Goal: Information Seeking & Learning: Learn about a topic

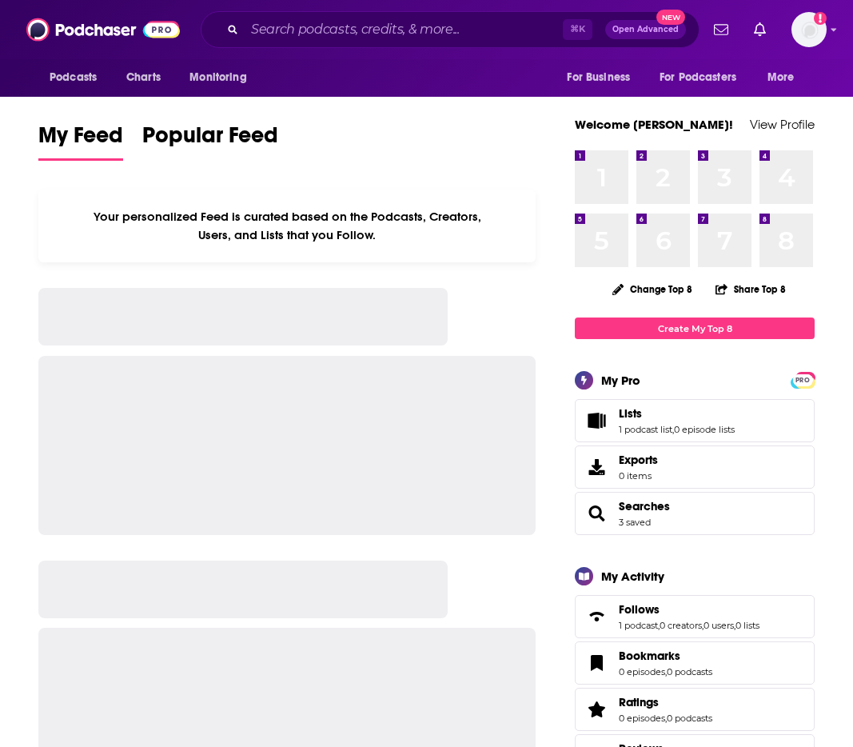
drag, startPoint x: 281, startPoint y: 10, endPoint x: 288, endPoint y: 18, distance: 11.4
click at [281, 10] on div "Podcasts Charts Monitoring ⌘ K Open Advanced New For Business For Podcasters Mo…" at bounding box center [426, 29] width 853 height 59
click at [298, 34] on input "Search podcasts, credits, & more..." at bounding box center [404, 30] width 318 height 26
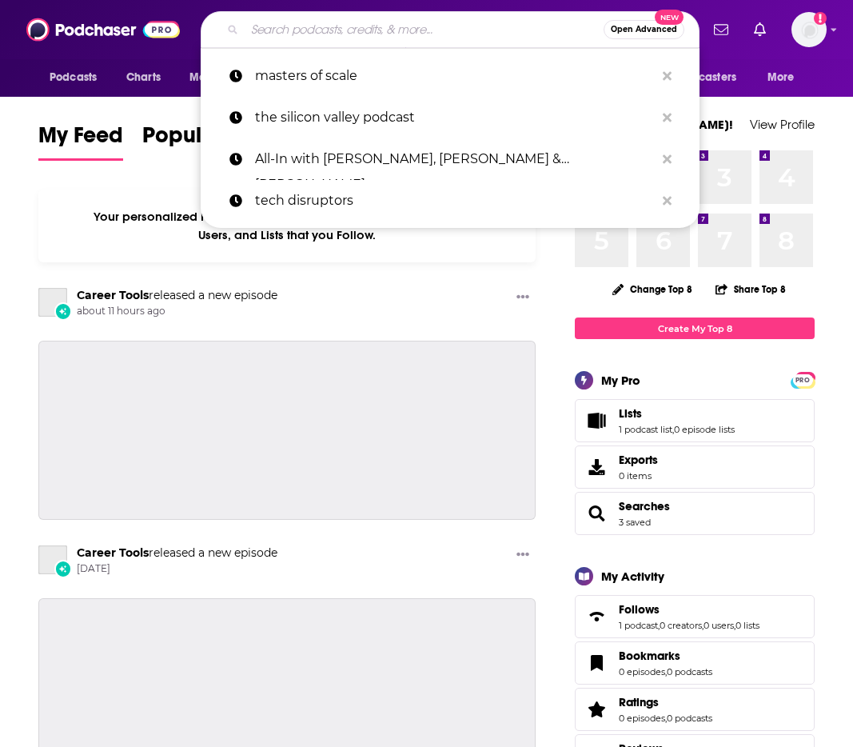
paste input "Retail Remix Podcast"
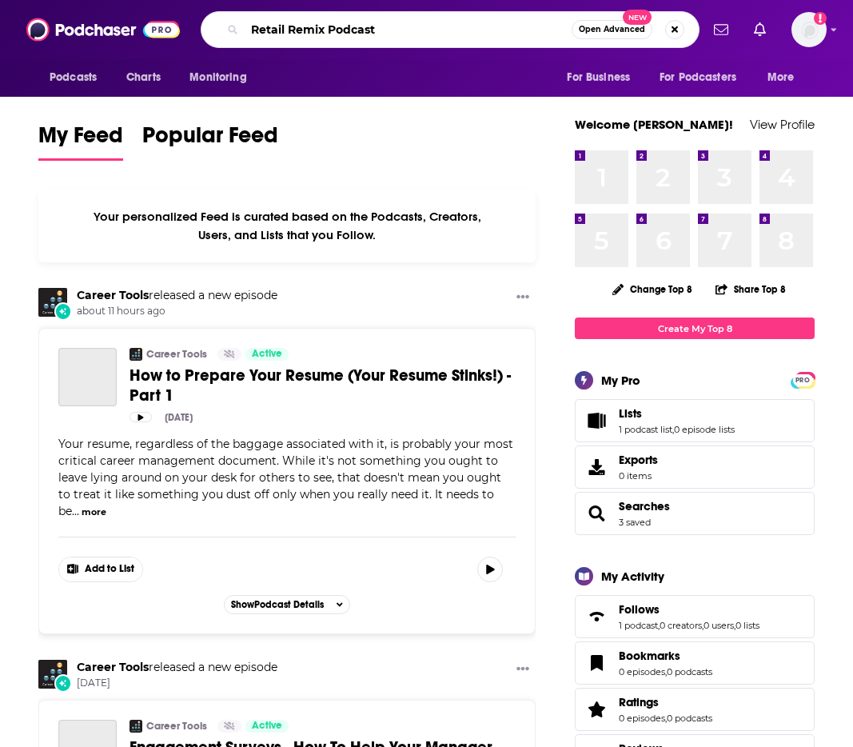
type input "Retail Remix Podcast"
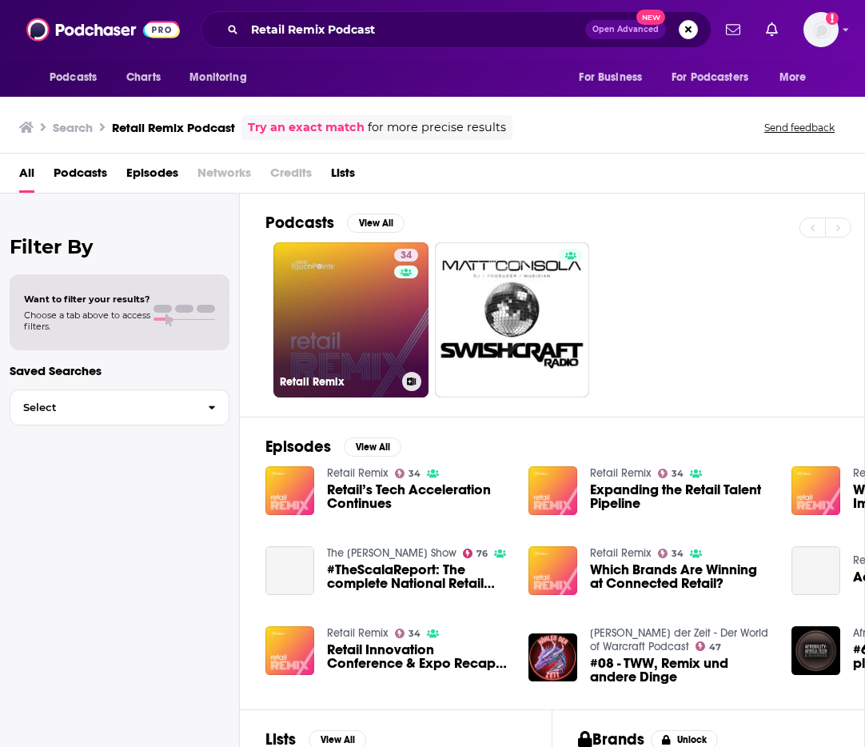
click at [342, 322] on link "34 Retail Remix" at bounding box center [351, 319] width 155 height 155
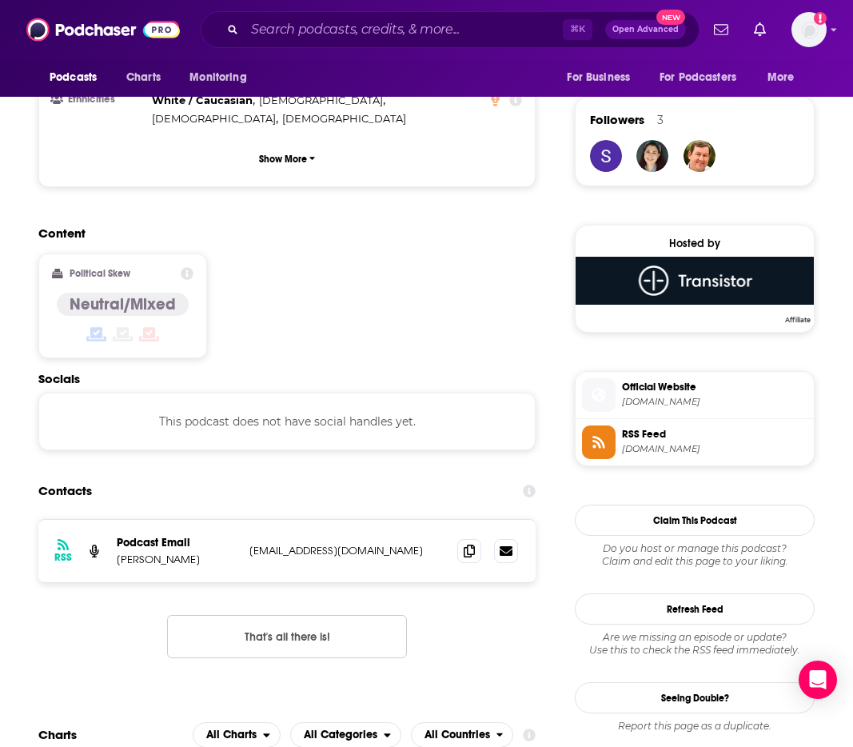
scroll to position [566, 0]
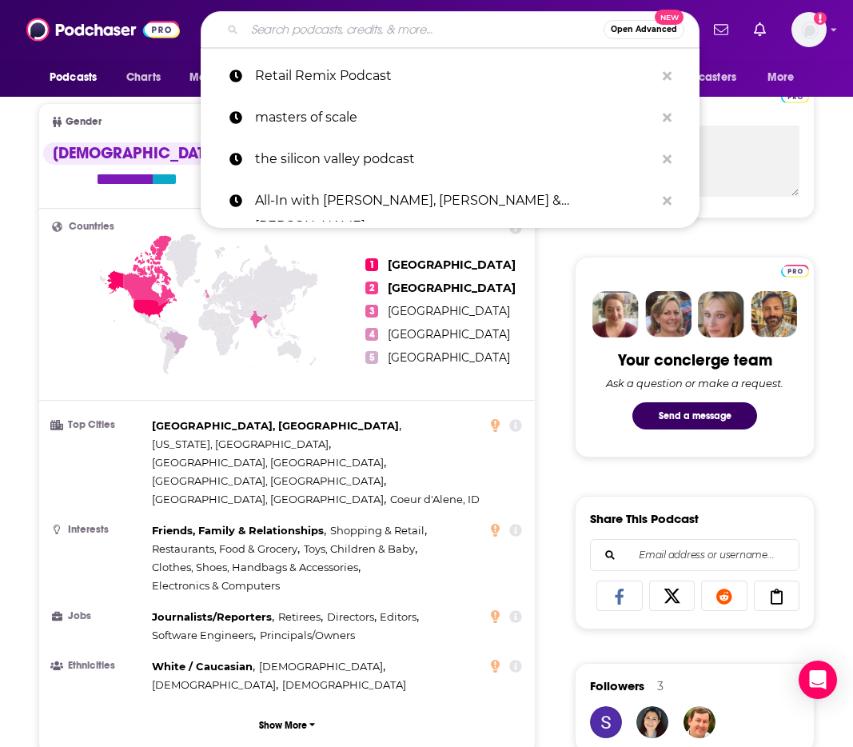
click at [310, 24] on input "Search podcasts, credits, & more..." at bounding box center [424, 30] width 359 height 26
paste input "Retail Unwrapped"
type input "Retail Unwrapped"
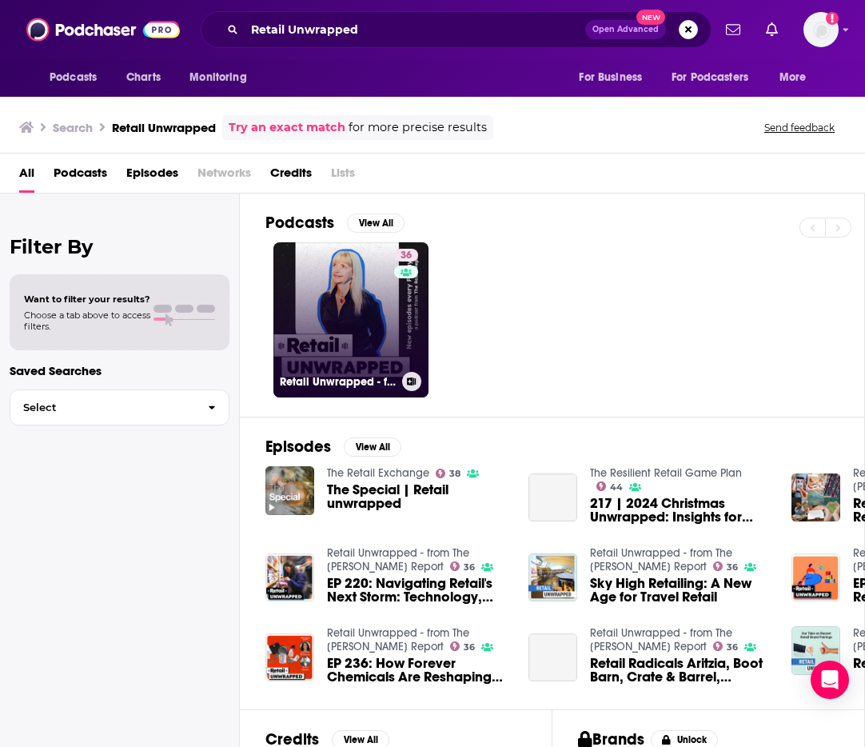
click at [326, 329] on link "36 Retail Unwrapped - from The Robin Report" at bounding box center [351, 319] width 155 height 155
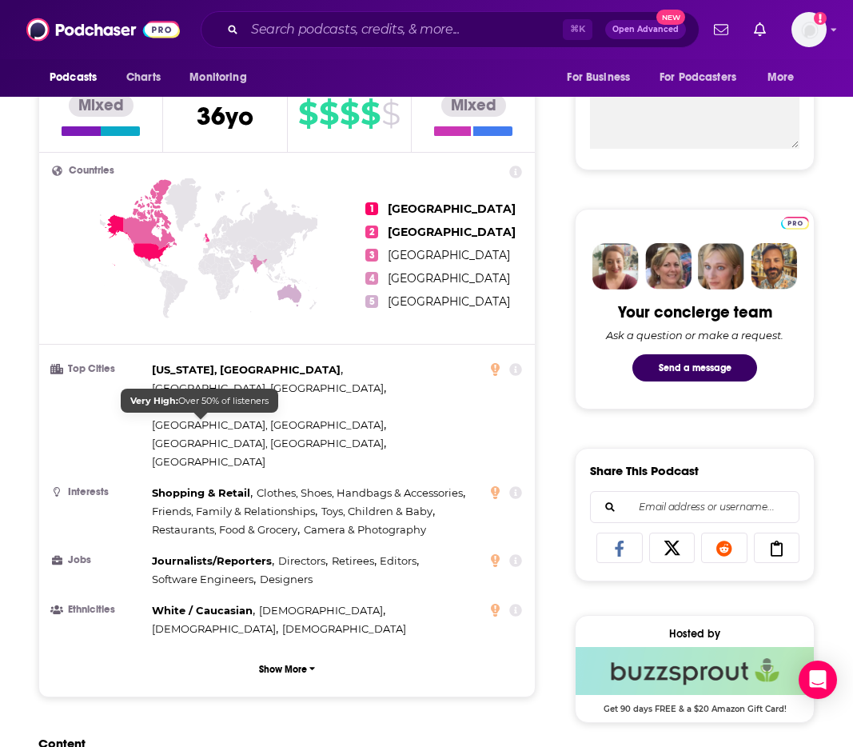
scroll to position [1159, 0]
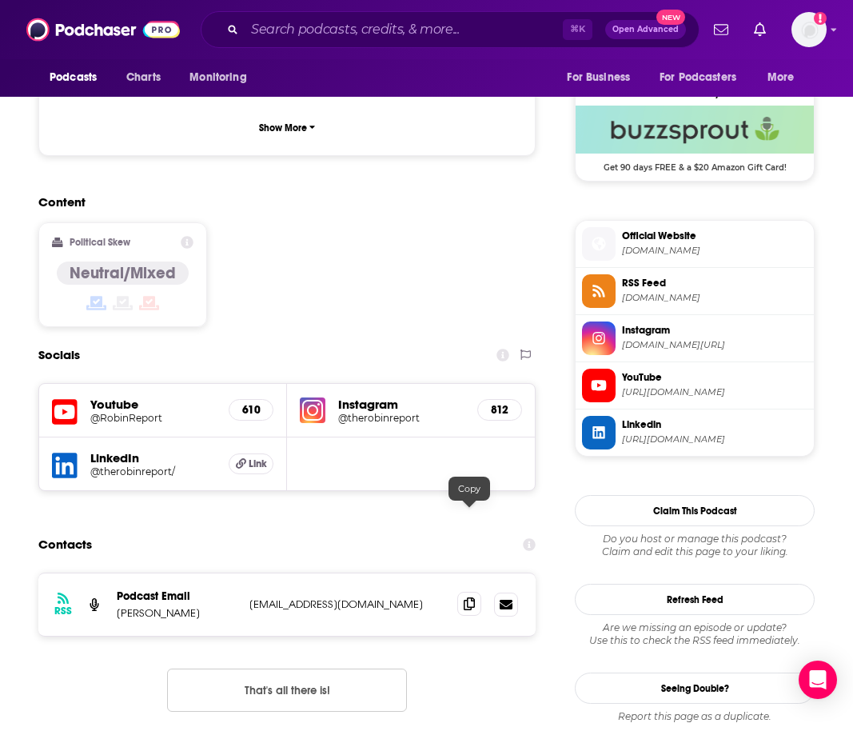
click at [465, 598] on icon at bounding box center [469, 604] width 11 height 13
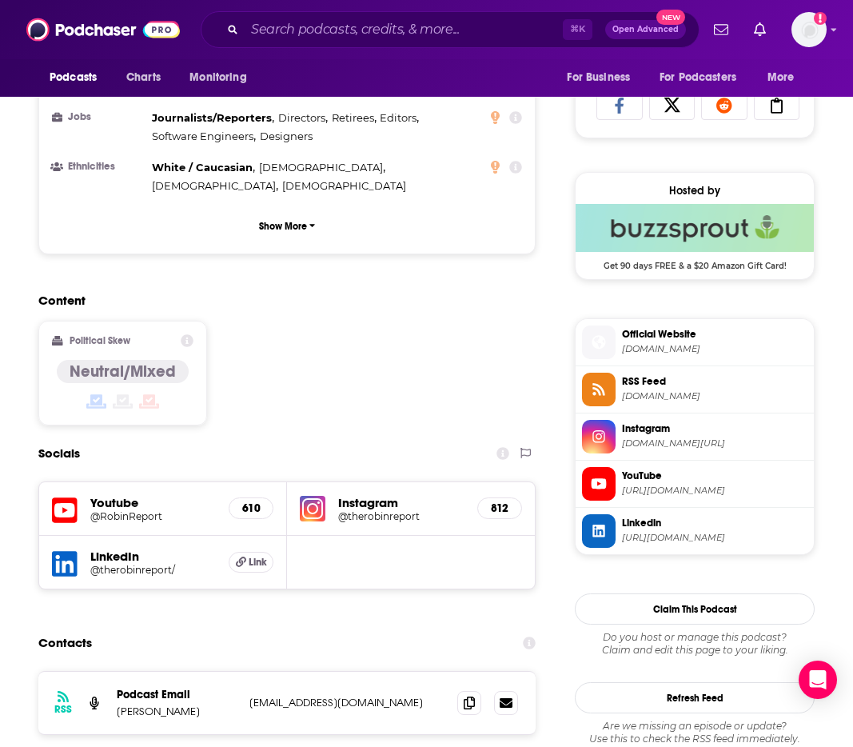
scroll to position [1120, 0]
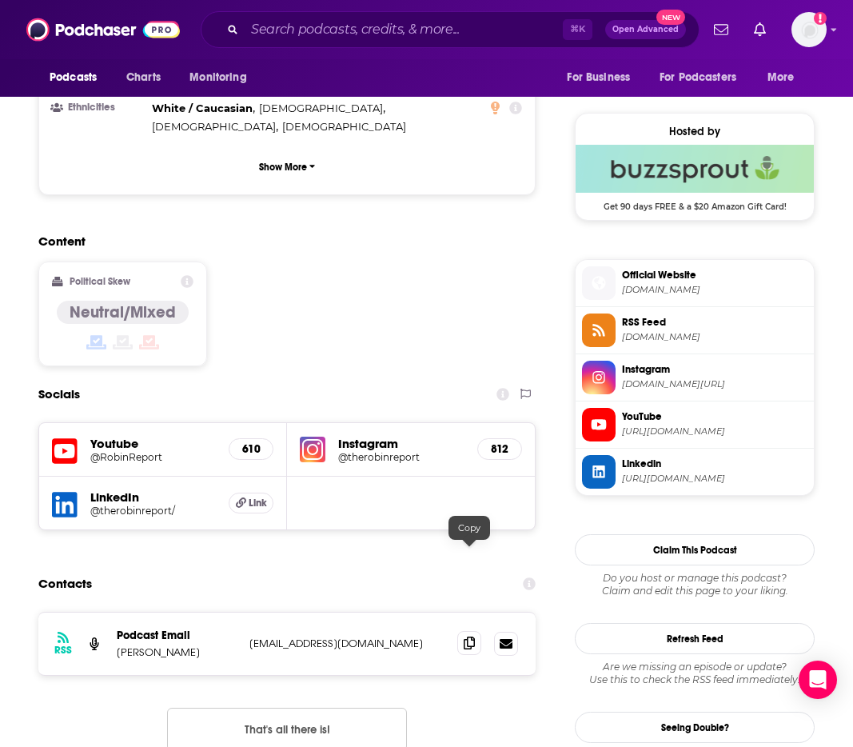
click at [466, 637] on icon at bounding box center [469, 643] width 11 height 13
click at [138, 645] on p "Shelley E. Kohan" at bounding box center [177, 652] width 120 height 14
copy p "Shelley"
click at [327, 21] on input "Search podcasts, credits, & more..." at bounding box center [404, 30] width 318 height 26
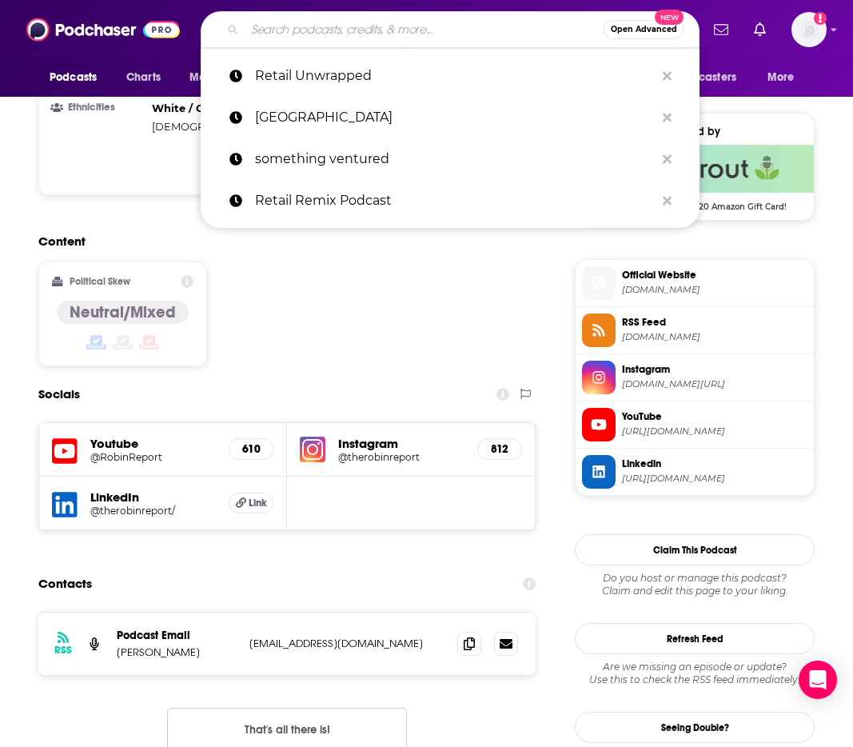
paste input "The Retail Pilot Podcast"
type input "The Retail Pilot Podcast"
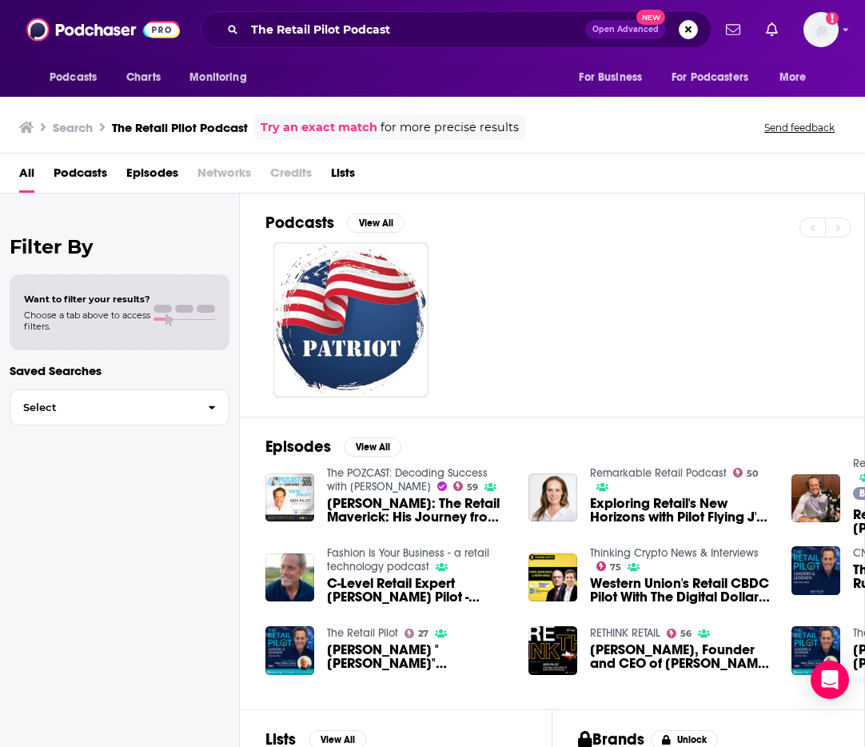
click at [392, 510] on span "Ken Pilot: The Retail Maverick: His Journey from The Gap to Surviving Failures,…" at bounding box center [418, 510] width 182 height 27
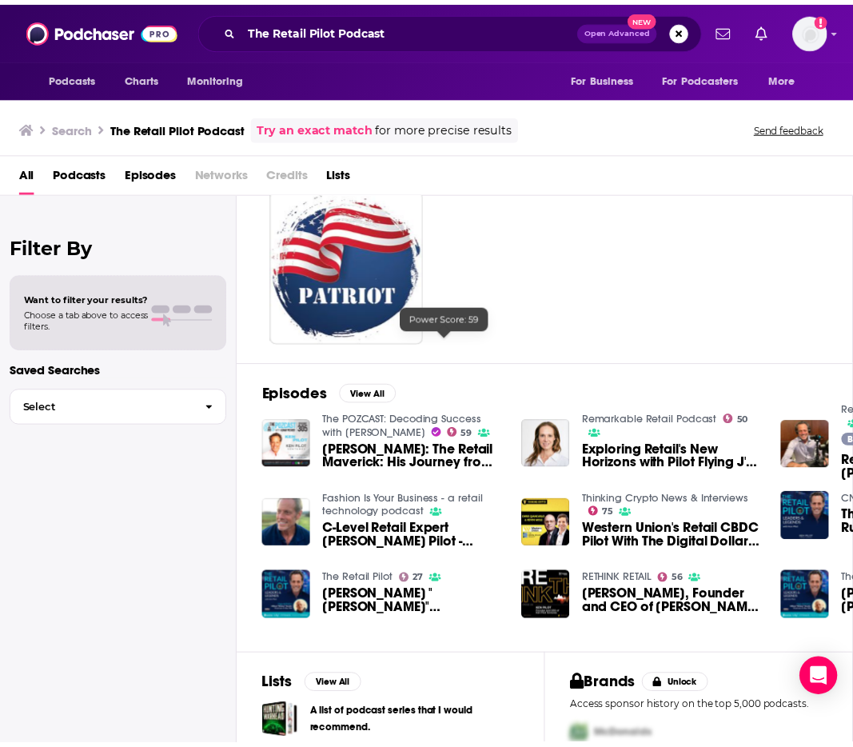
scroll to position [147, 0]
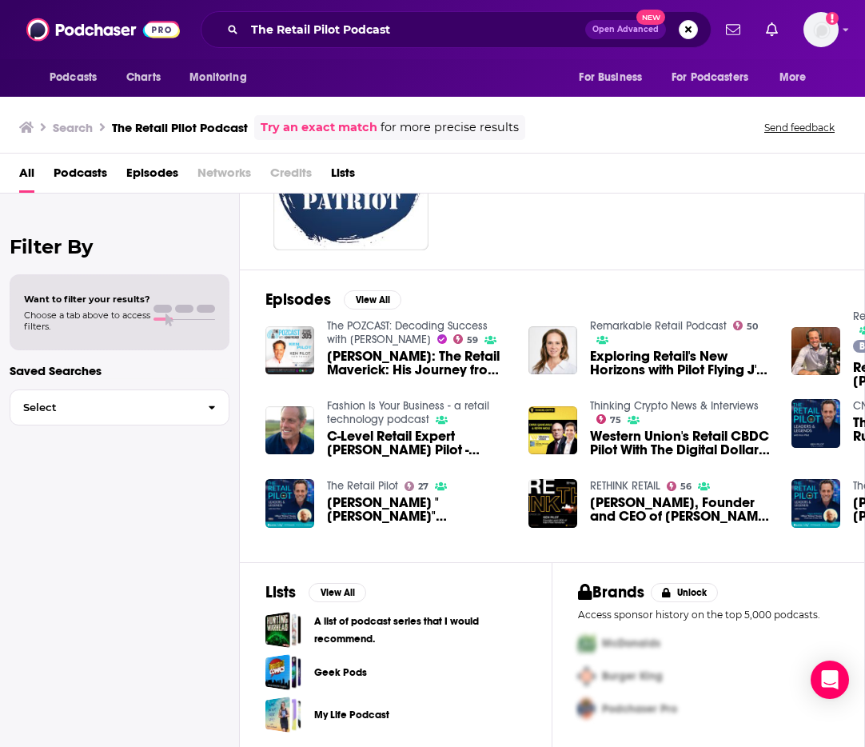
click at [359, 476] on div "The POZCAST: Decoding Success with Adam Posner 59 Ken Pilot: The Retail Maveric…" at bounding box center [553, 431] width 574 height 224
click at [361, 482] on link "The Retail Pilot" at bounding box center [362, 486] width 71 height 14
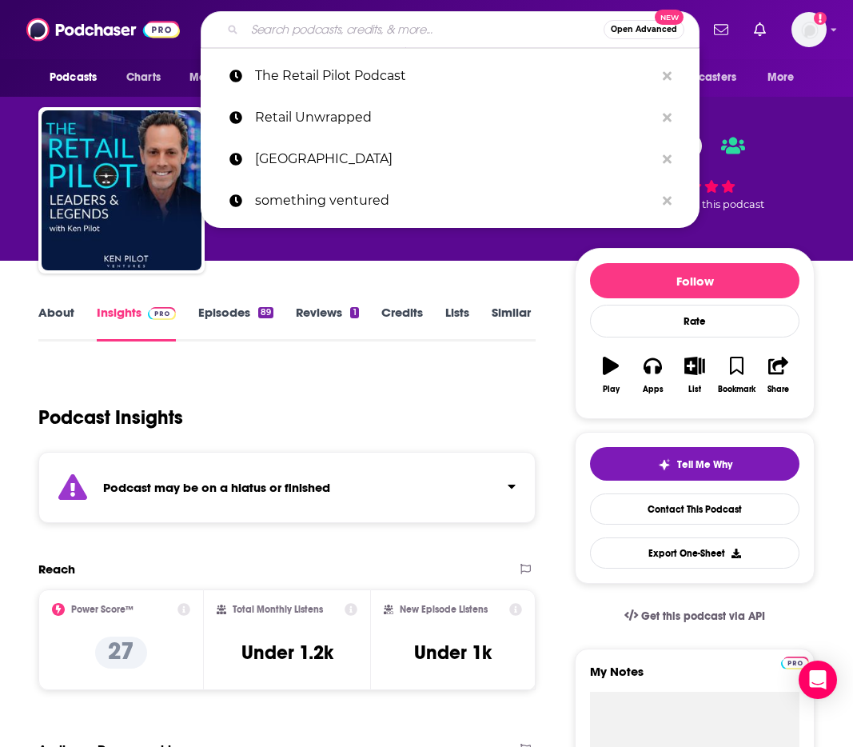
click at [413, 27] on input "Search podcasts, credits, & more..." at bounding box center [424, 30] width 359 height 26
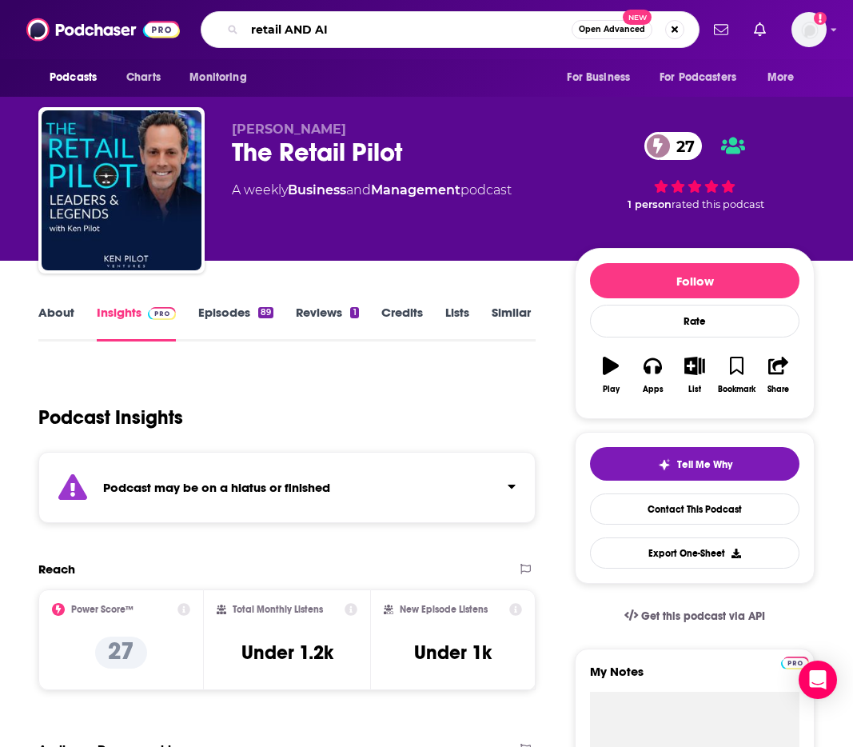
type input "retail AND AI"
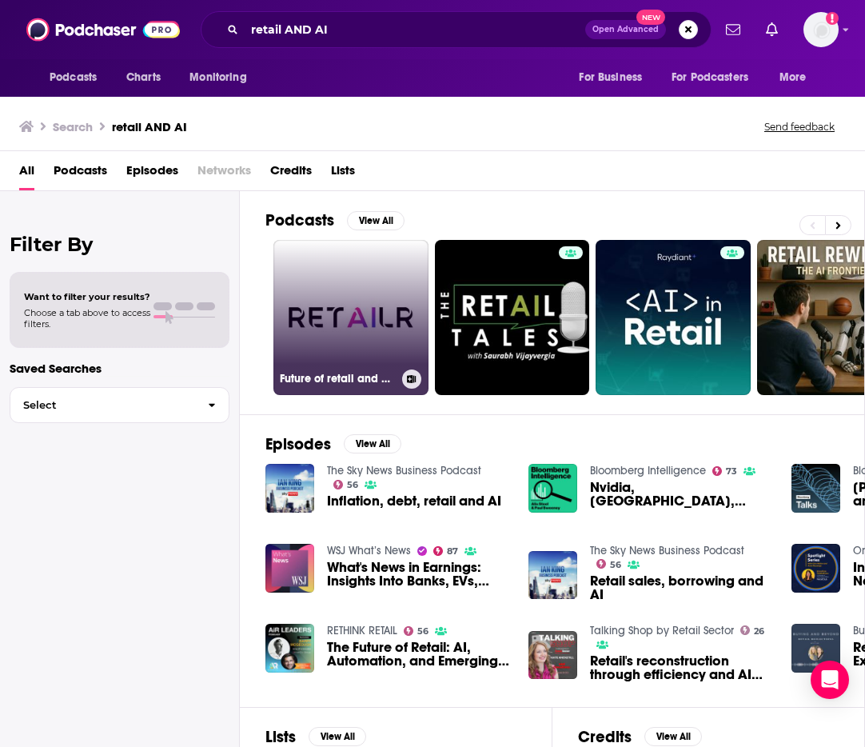
click at [368, 289] on link "Future of retail and AI - Retailr" at bounding box center [351, 317] width 155 height 155
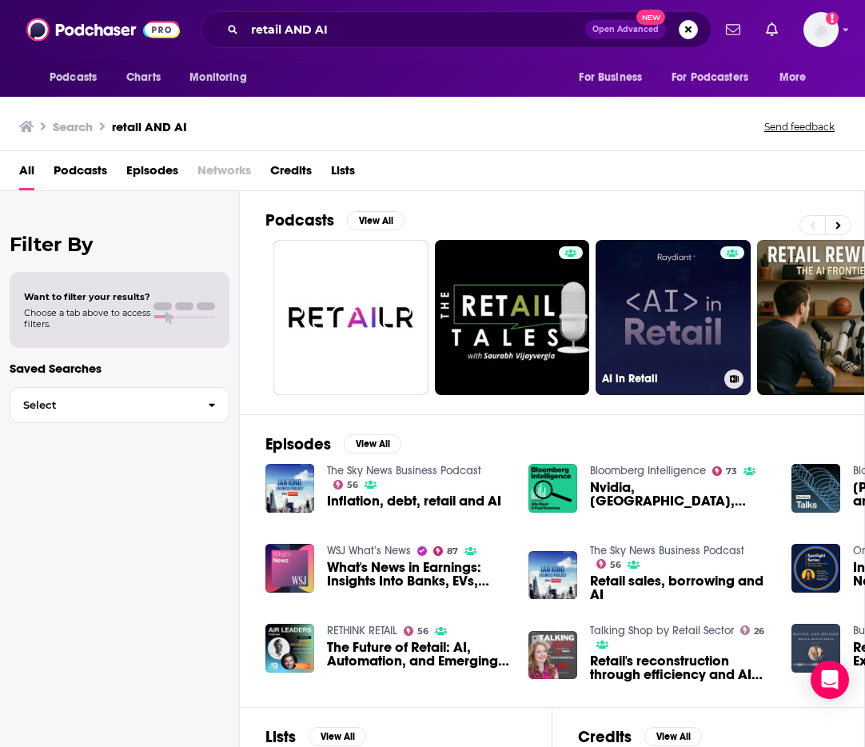
click at [701, 297] on link "AI in Retail" at bounding box center [673, 317] width 155 height 155
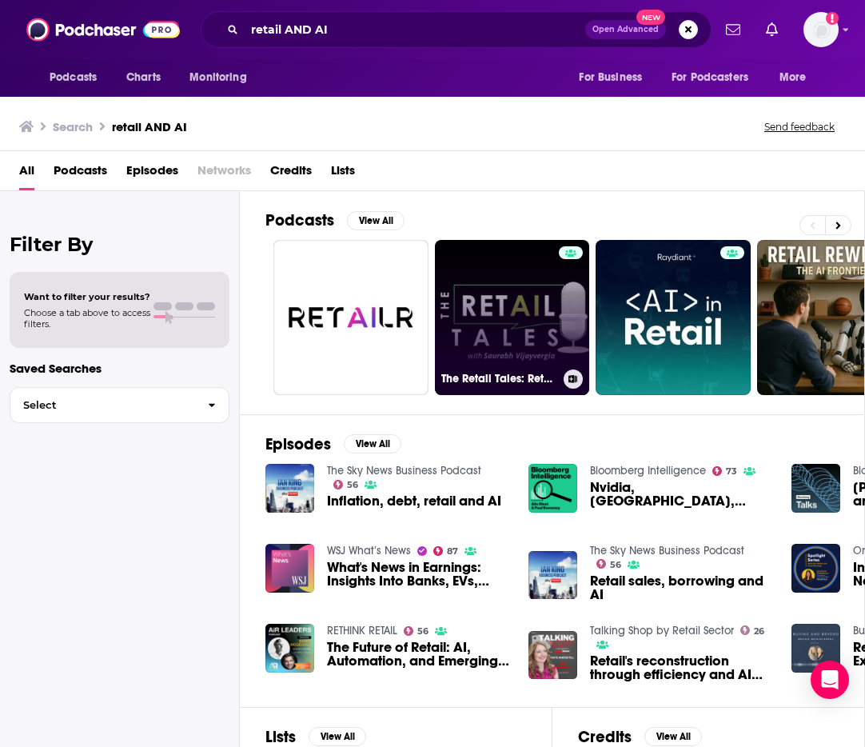
click at [525, 306] on link "The Retail Tales: Retail AI Podcast" at bounding box center [512, 317] width 155 height 155
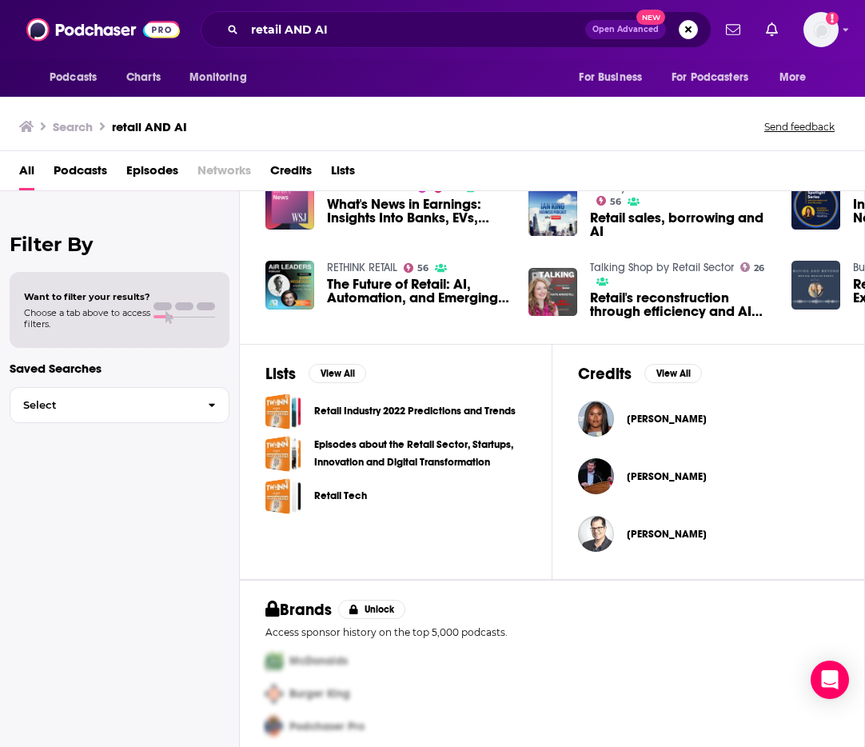
scroll to position [376, 0]
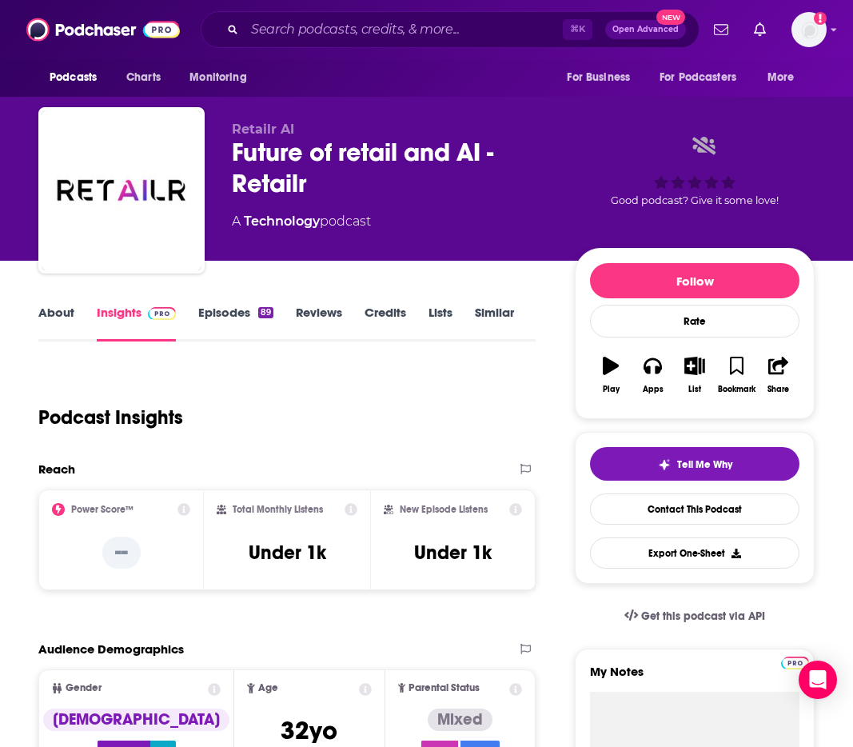
click at [214, 309] on link "Episodes 89" at bounding box center [235, 323] width 75 height 37
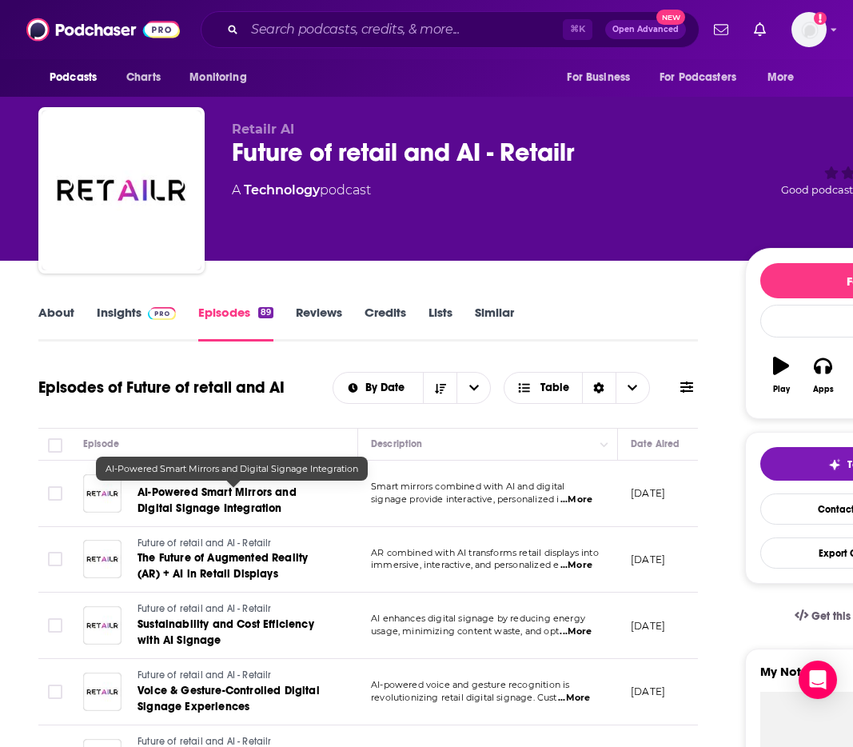
click at [251, 486] on span "AI-Powered Smart Mirrors and Digital Signage Integration" at bounding box center [217, 501] width 159 height 30
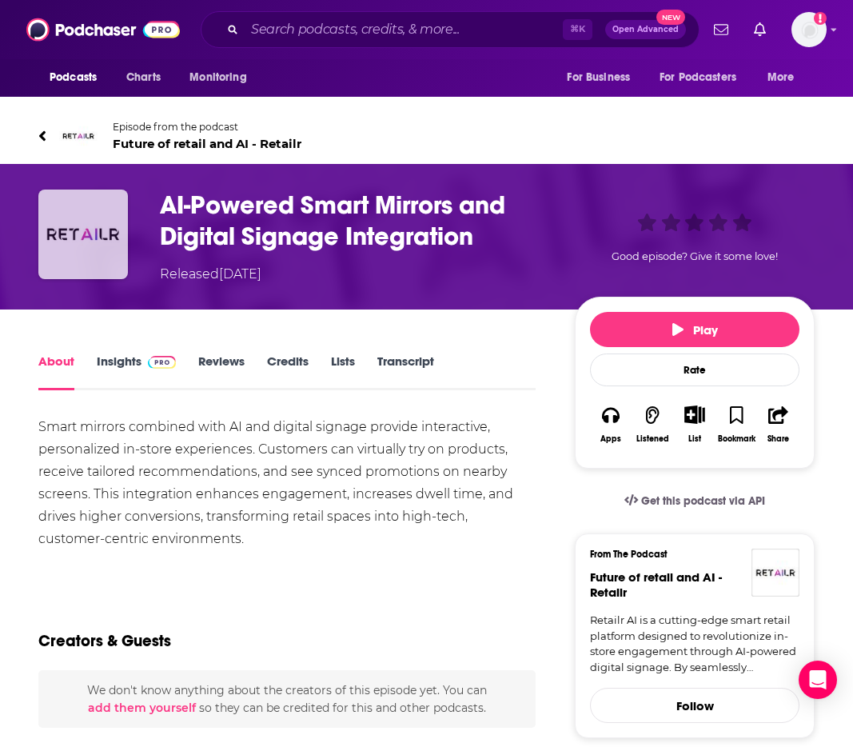
click at [117, 234] on img "AI-Powered Smart Mirrors and Digital Signage Integration" at bounding box center [83, 235] width 90 height 90
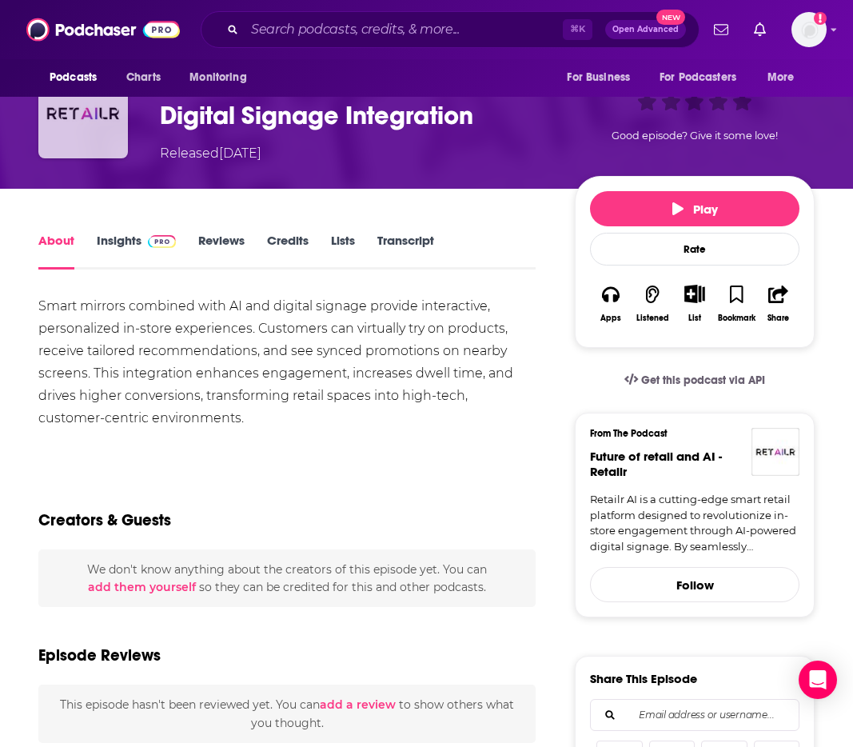
scroll to position [289, 0]
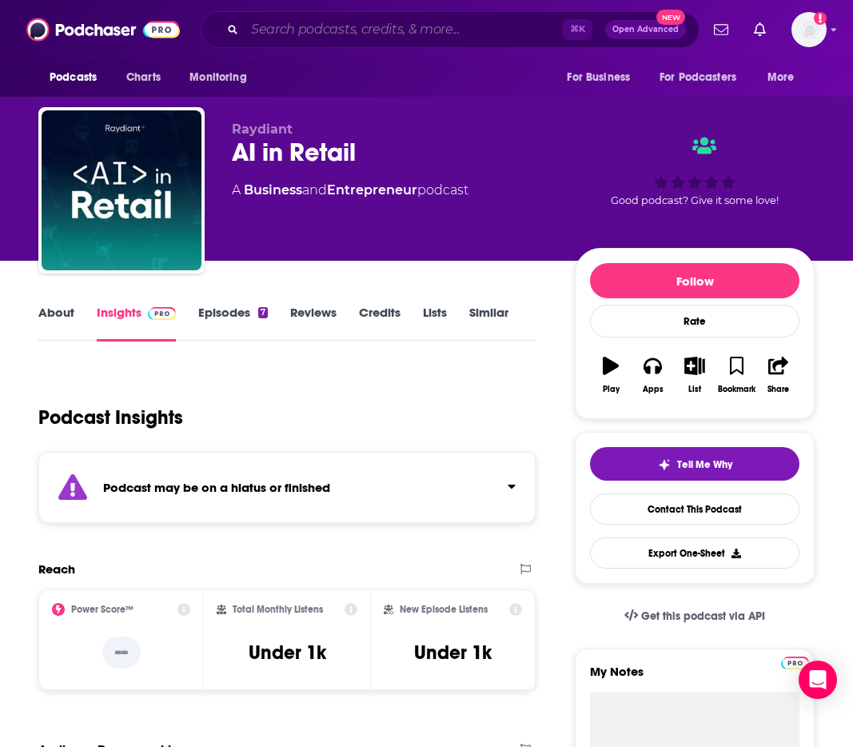
click at [330, 32] on input "Search podcasts, credits, & more..." at bounding box center [404, 30] width 318 height 26
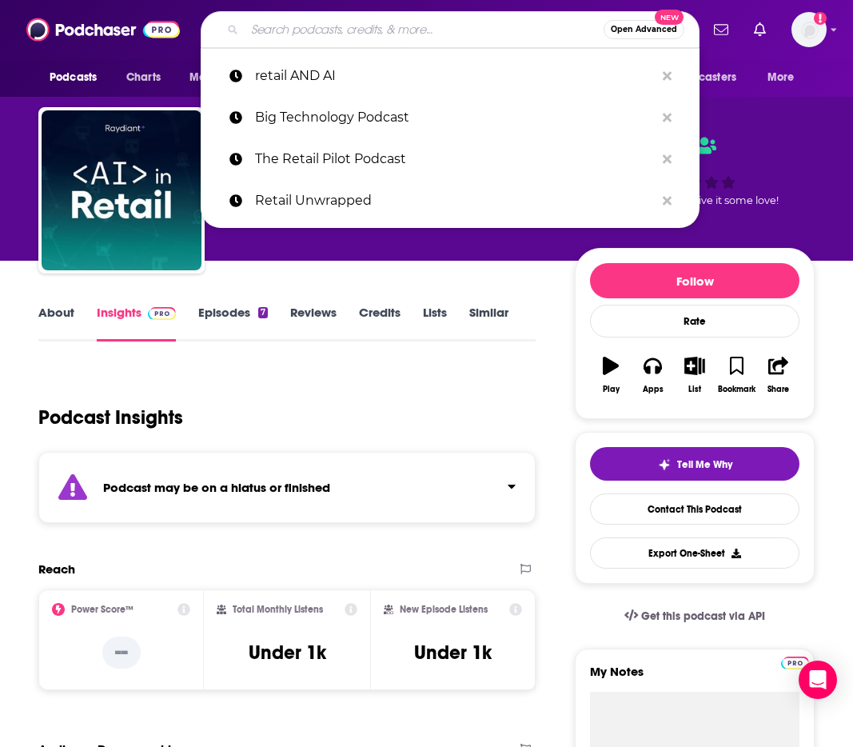
paste input "Retailistic"
type input "Retailistic"
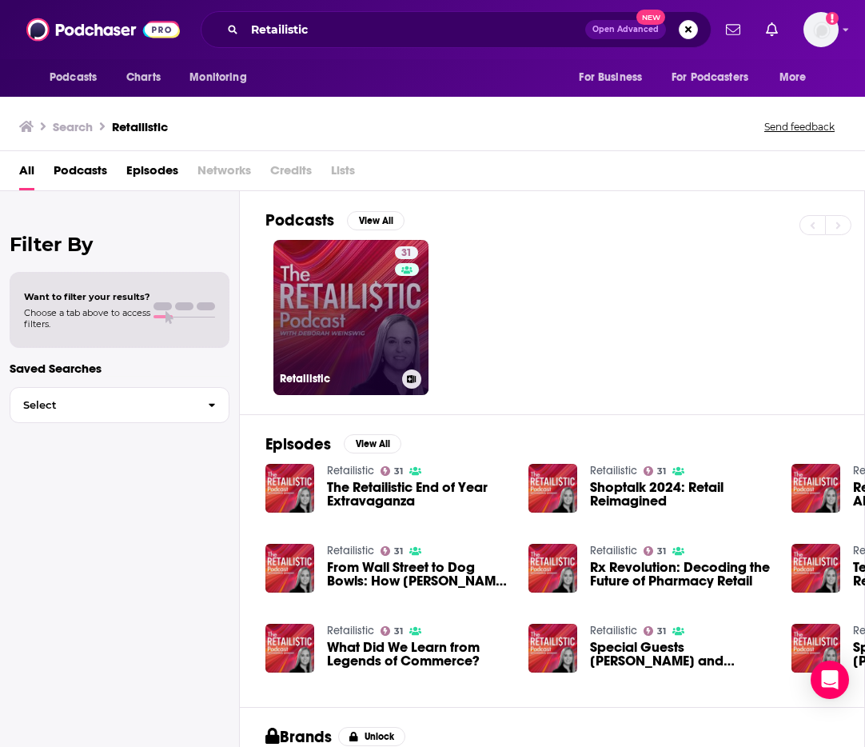
click at [338, 322] on link "31 Retailistic" at bounding box center [351, 317] width 155 height 155
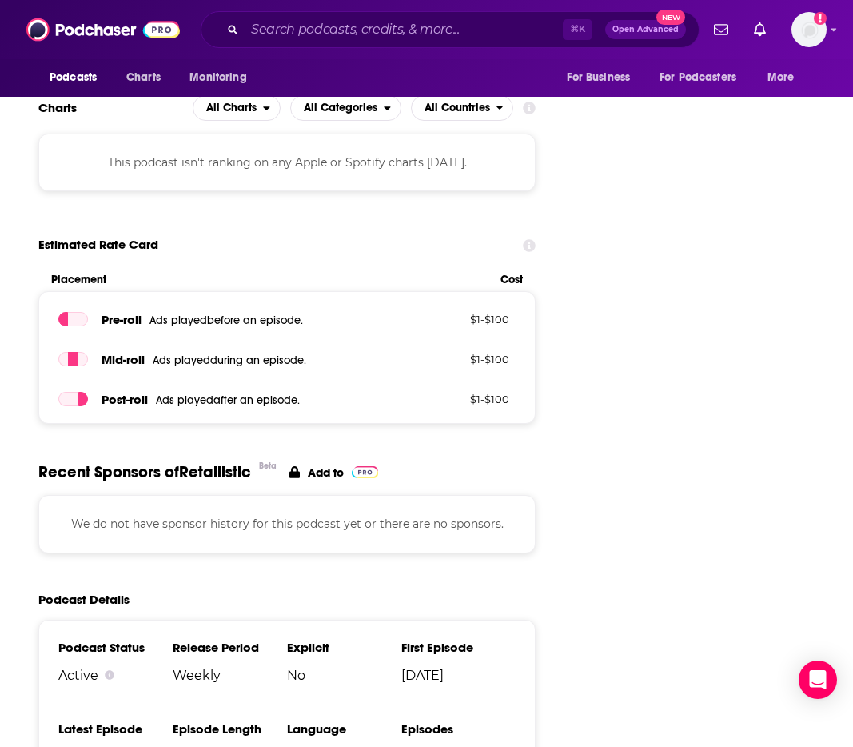
scroll to position [2082, 0]
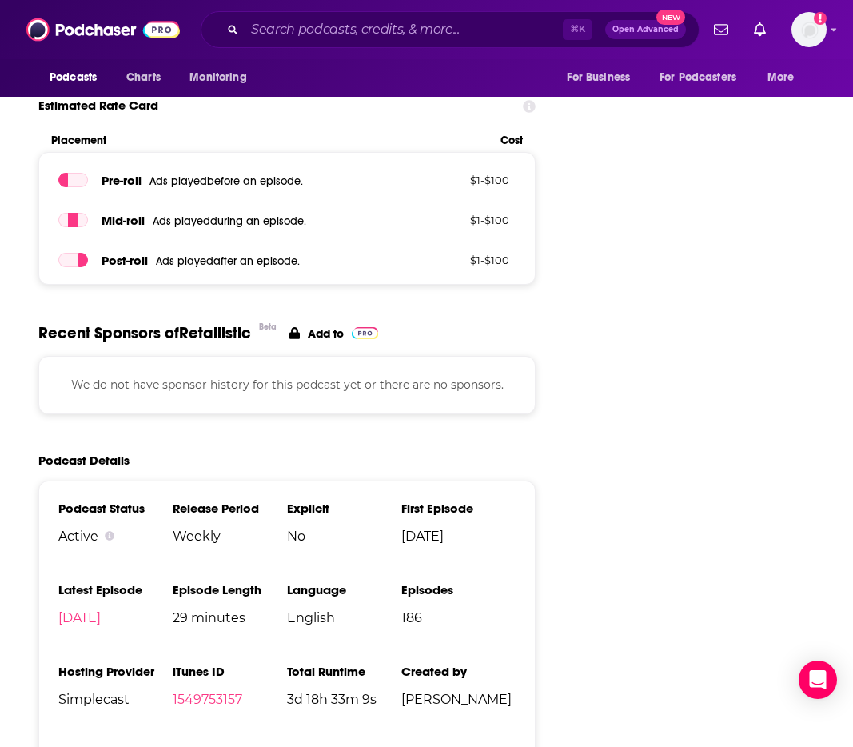
scroll to position [1333, 0]
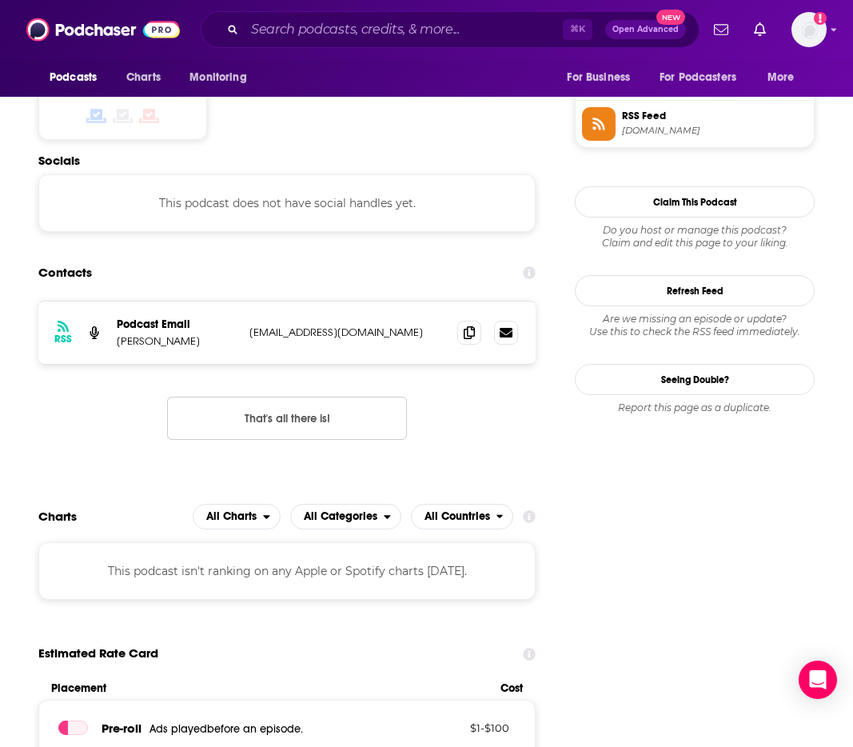
click at [478, 360] on div "RSS Podcast Email Deborah Weinswig retailisticpodcast@gmail.com retailisticpodc…" at bounding box center [287, 383] width 498 height 165
click at [462, 320] on span at bounding box center [470, 332] width 24 height 24
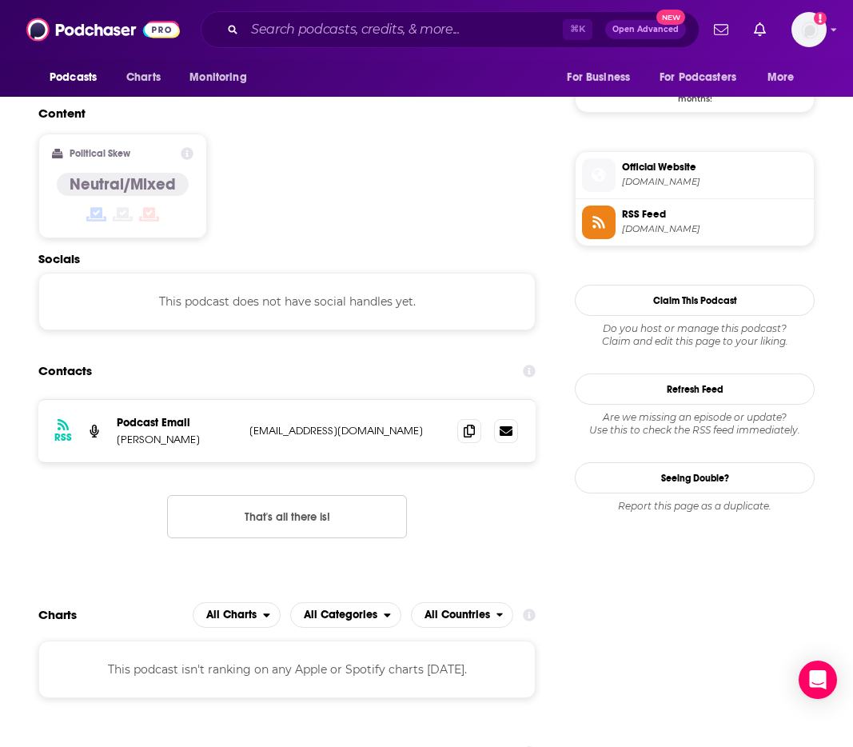
scroll to position [1353, 0]
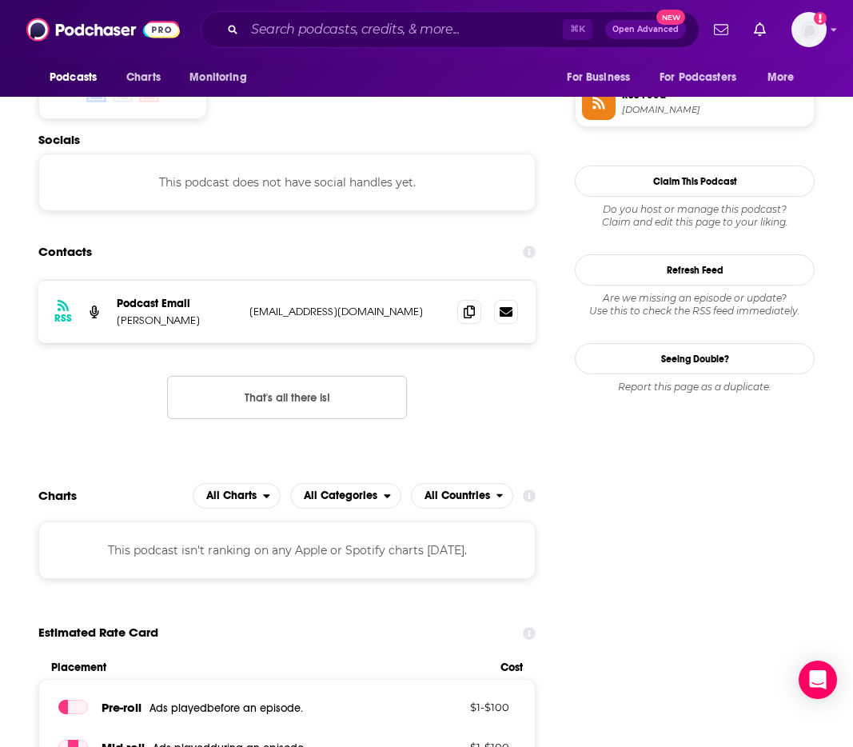
click at [144, 314] on p "Deborah Weinswig" at bounding box center [177, 321] width 120 height 14
copy p "Deborah"
click at [338, 23] on input "Search podcasts, credits, & more..." at bounding box center [404, 30] width 318 height 26
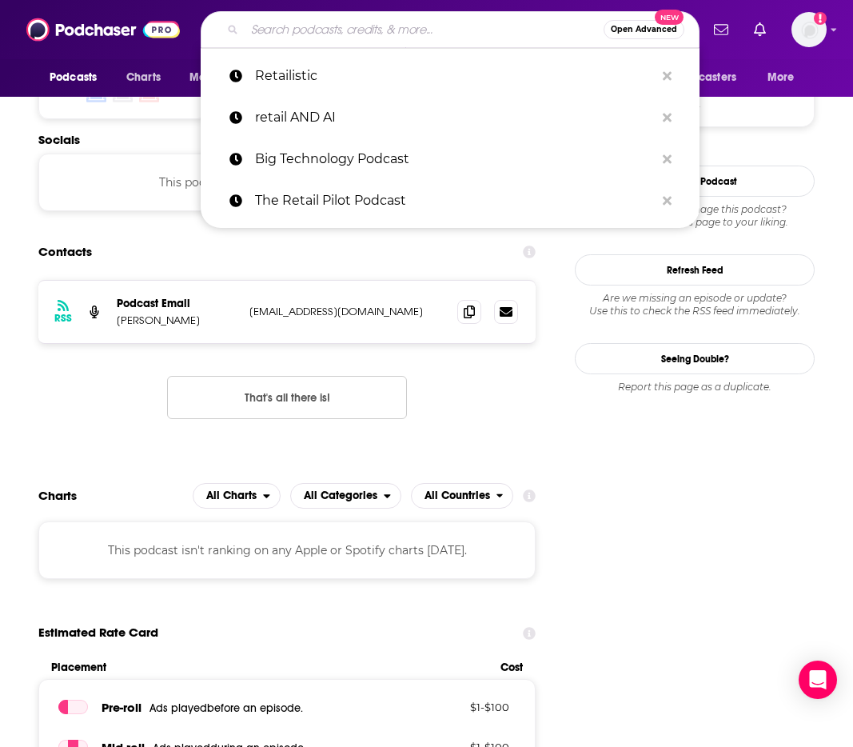
paste input "Remarkable Retail Podcast"
type input "Remarkable Retail Podcast"
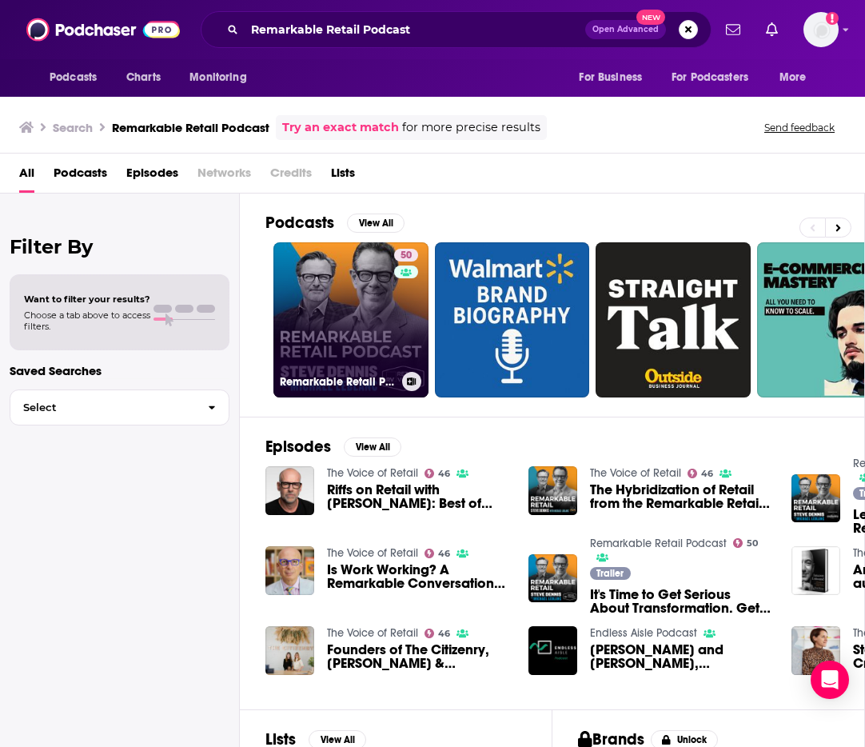
click at [336, 348] on link "50 Remarkable Retail Podcast" at bounding box center [351, 319] width 155 height 155
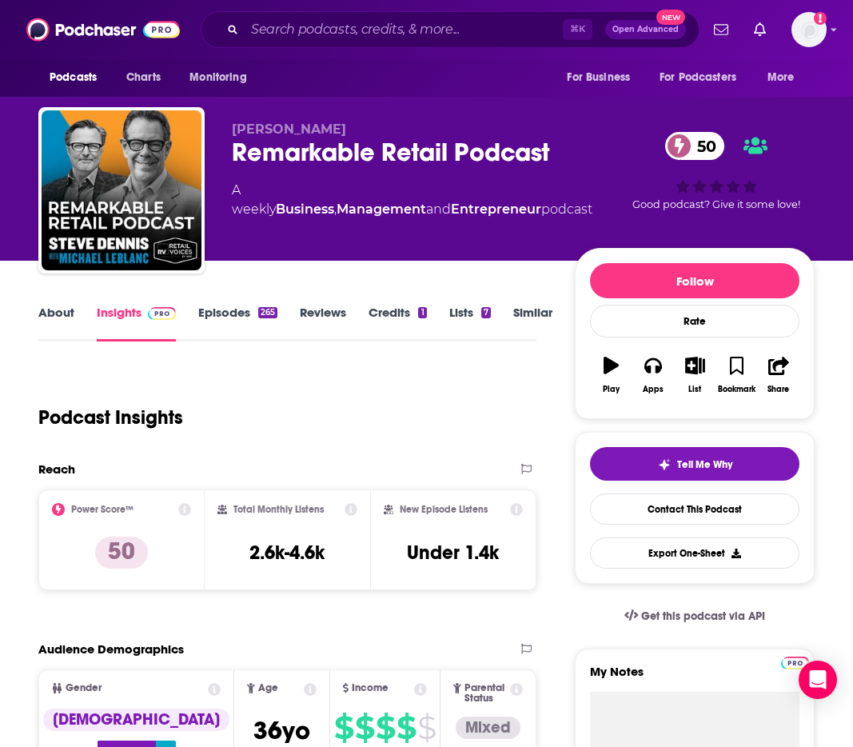
click at [62, 316] on link "About" at bounding box center [56, 323] width 36 height 37
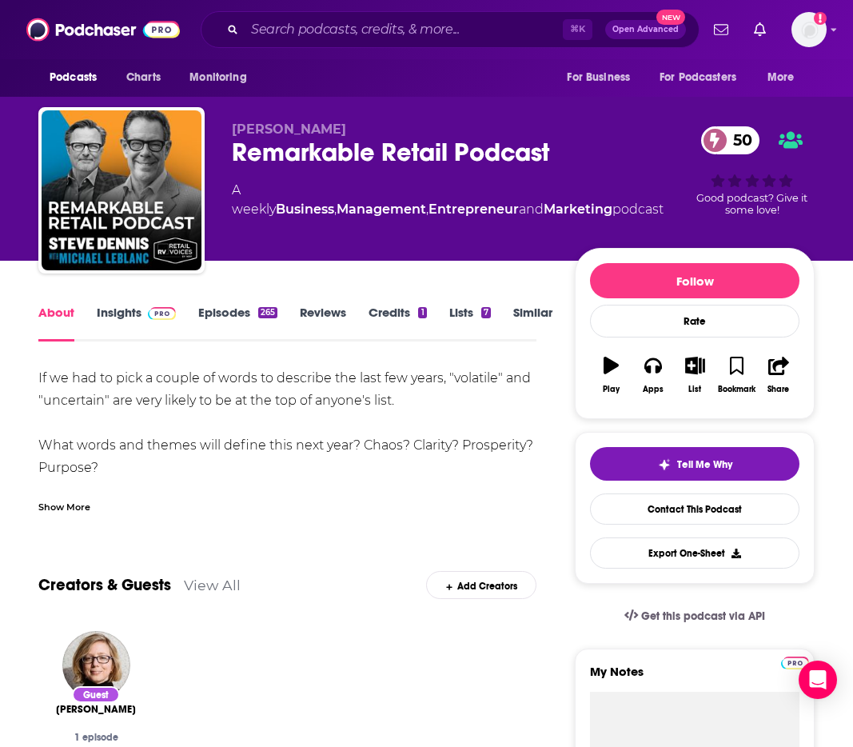
click at [68, 508] on div "Show More" at bounding box center [64, 505] width 52 height 15
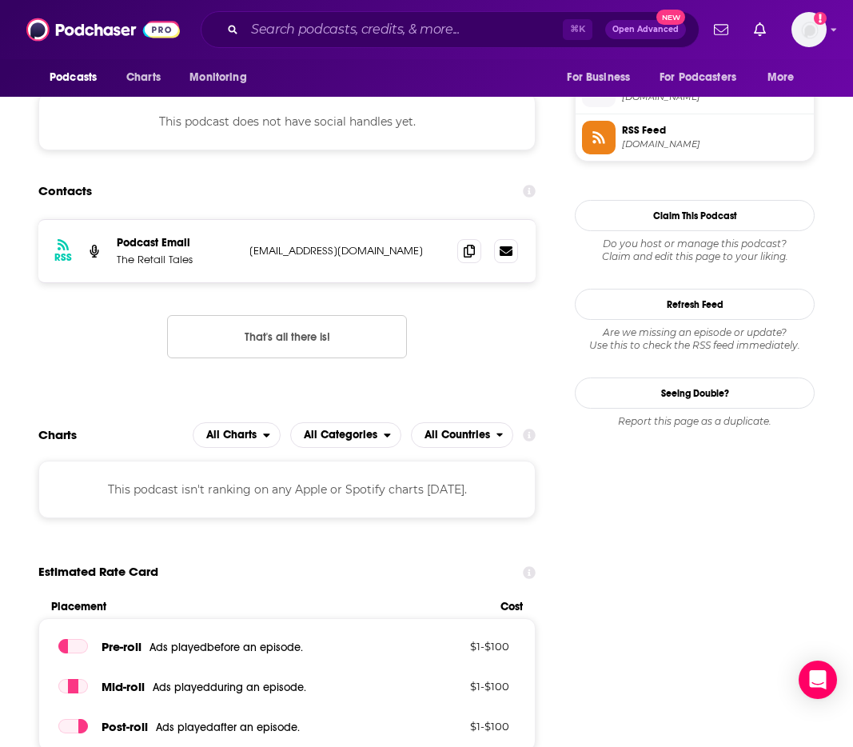
scroll to position [1295, 0]
